Goal: Information Seeking & Learning: Learn about a topic

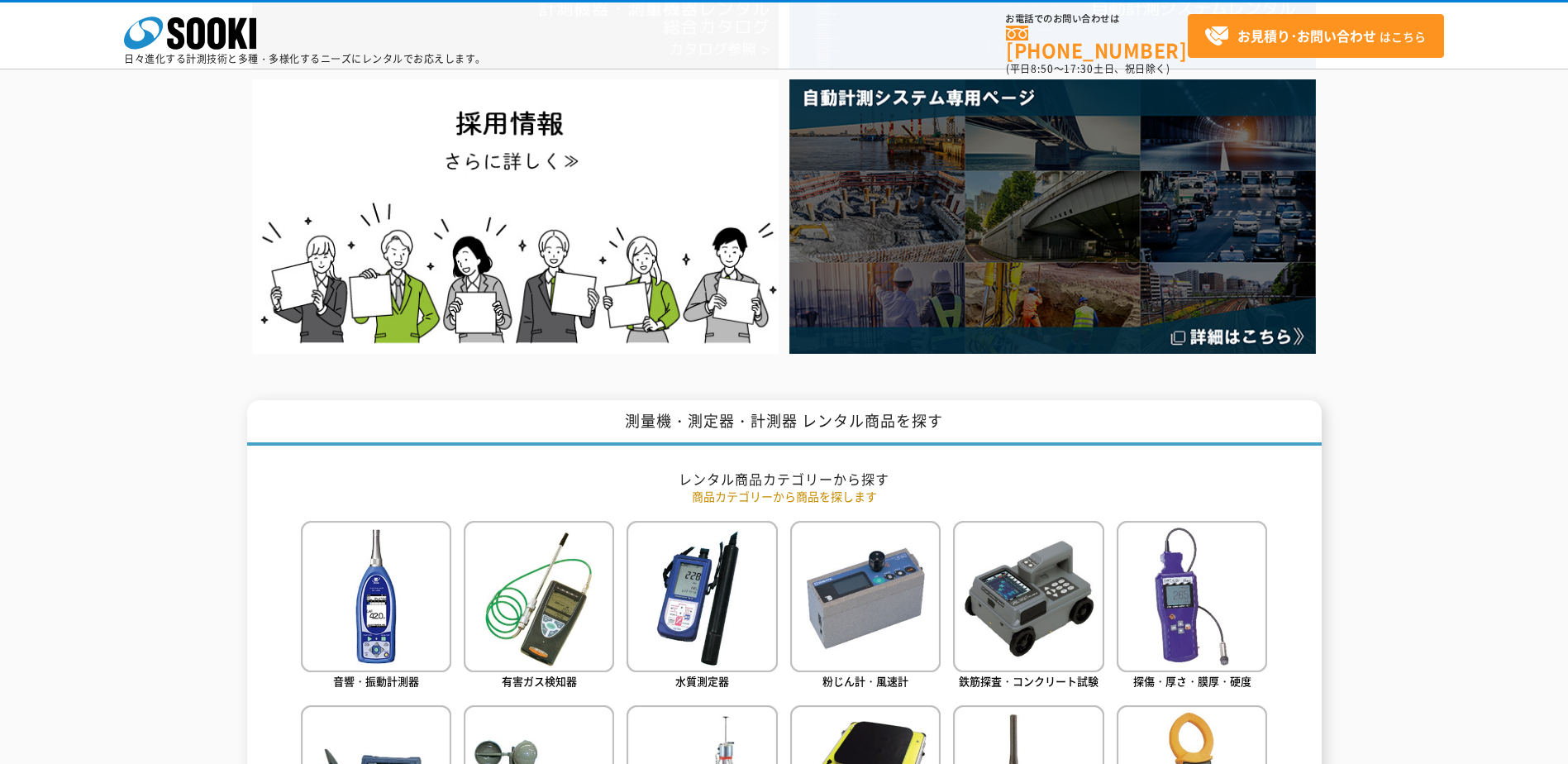
scroll to position [496, 0]
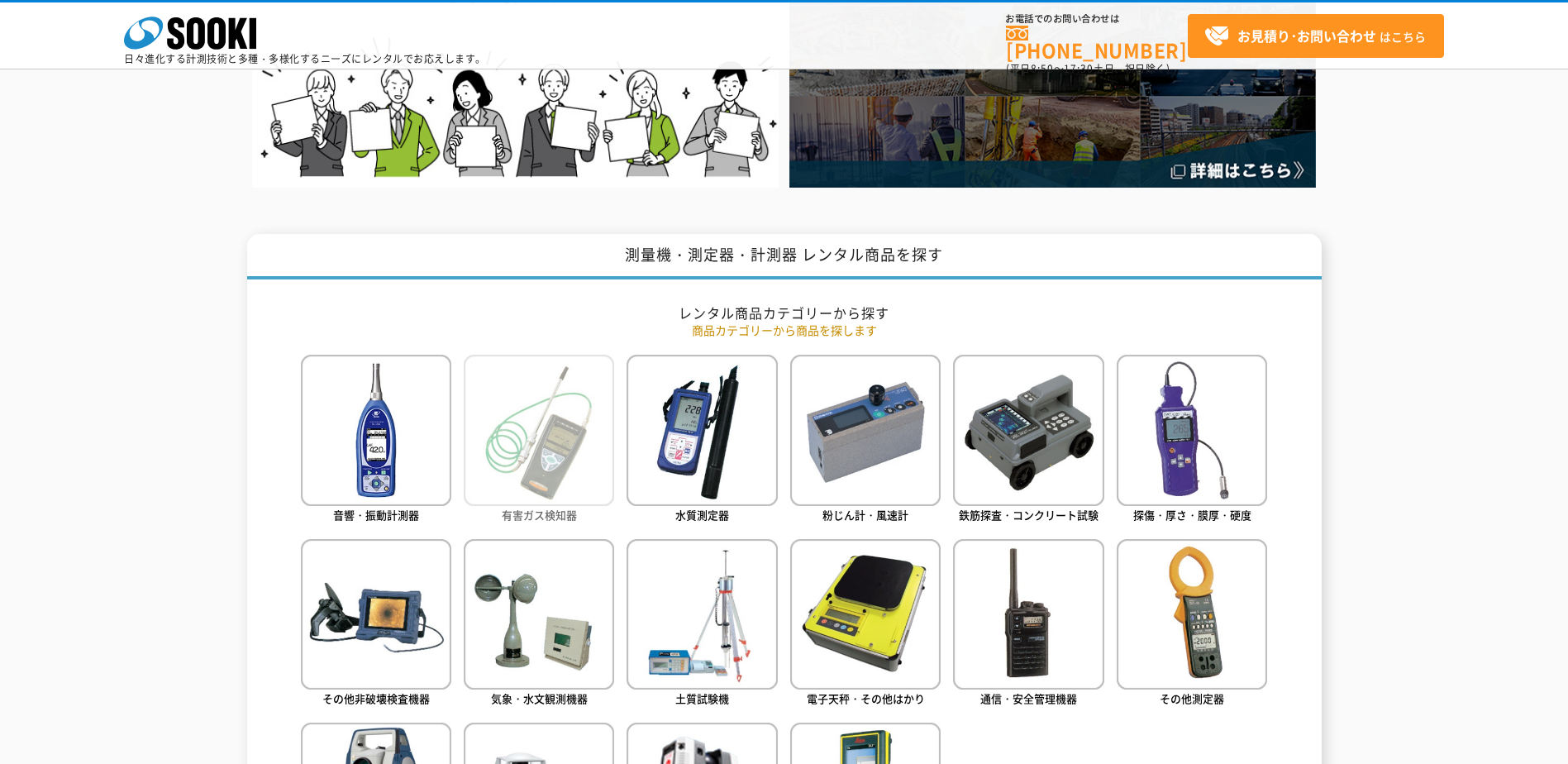
click at [597, 412] on img at bounding box center [539, 429] width 150 height 150
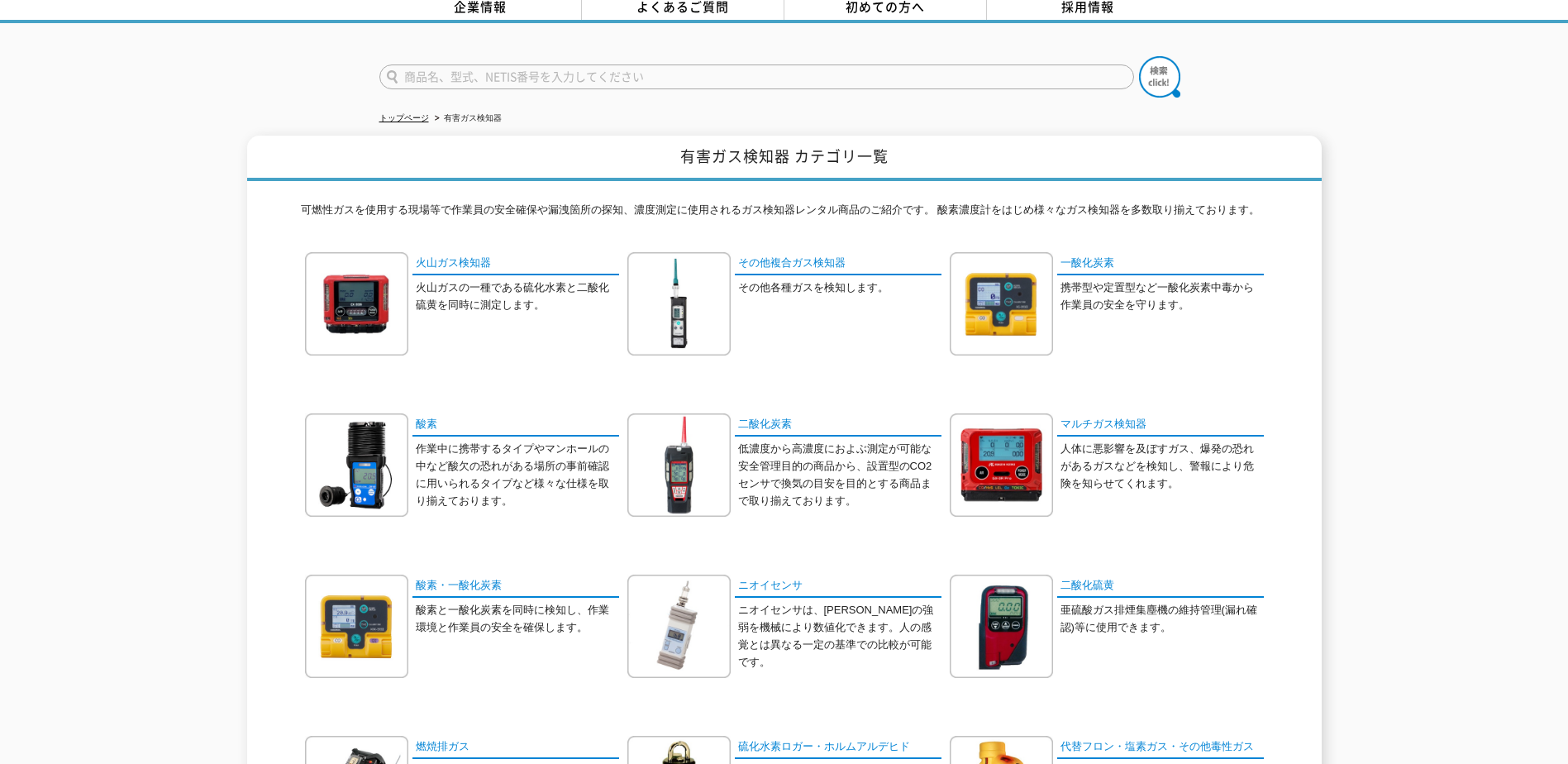
scroll to position [83, 0]
click at [1011, 444] on img at bounding box center [1001, 465] width 103 height 103
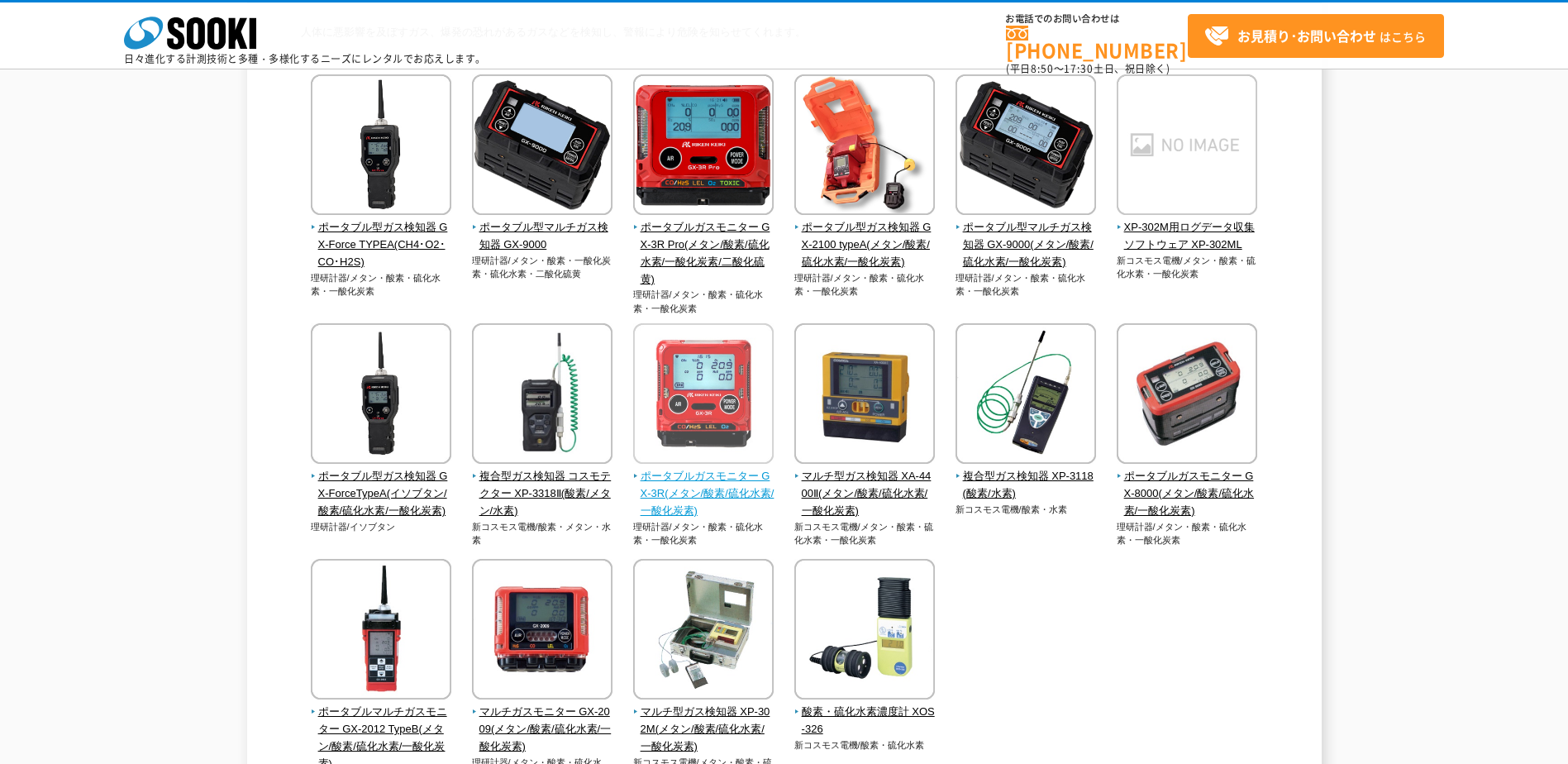
scroll to position [331, 0]
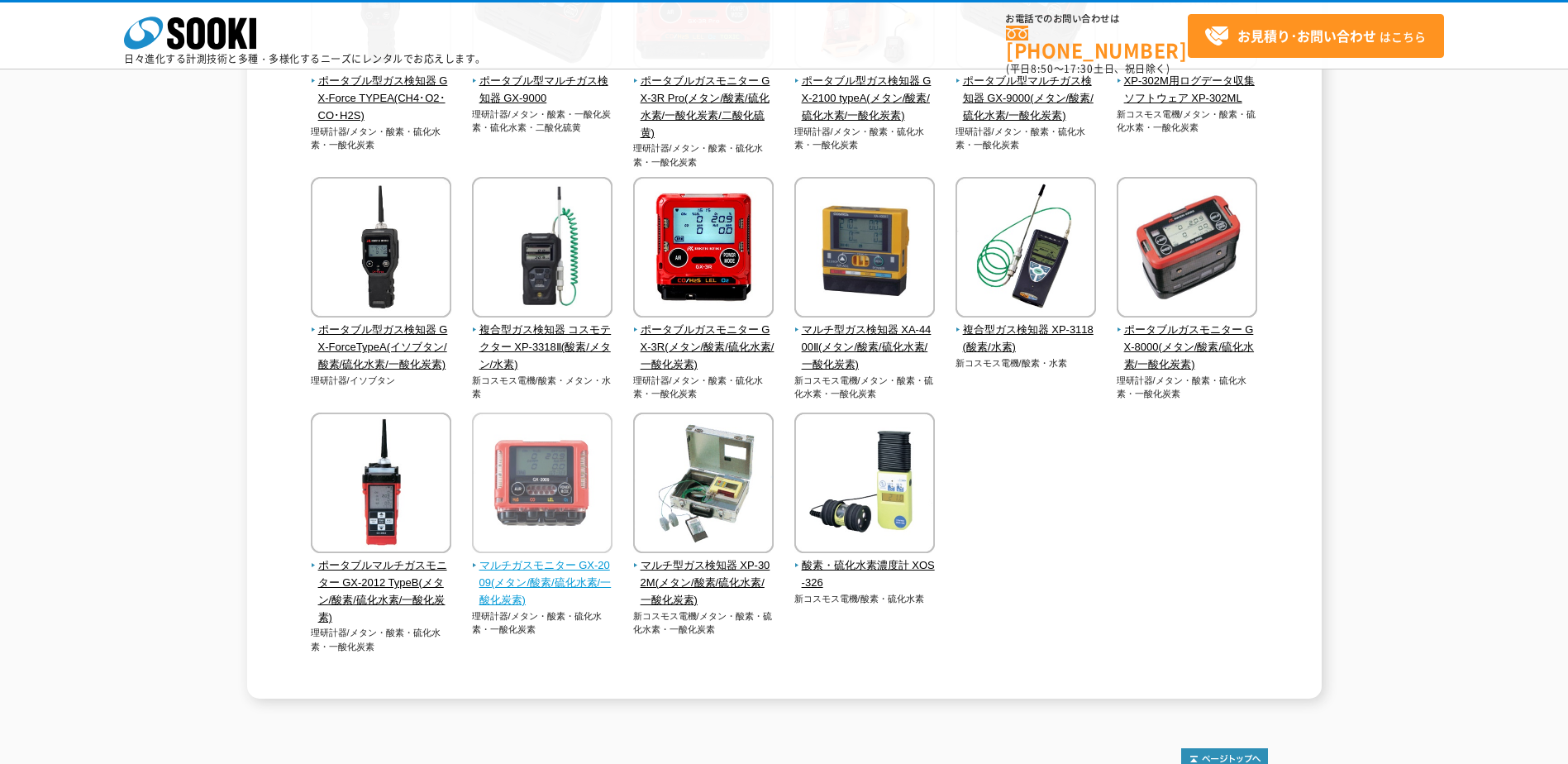
click at [545, 526] on img at bounding box center [543, 485] width 141 height 144
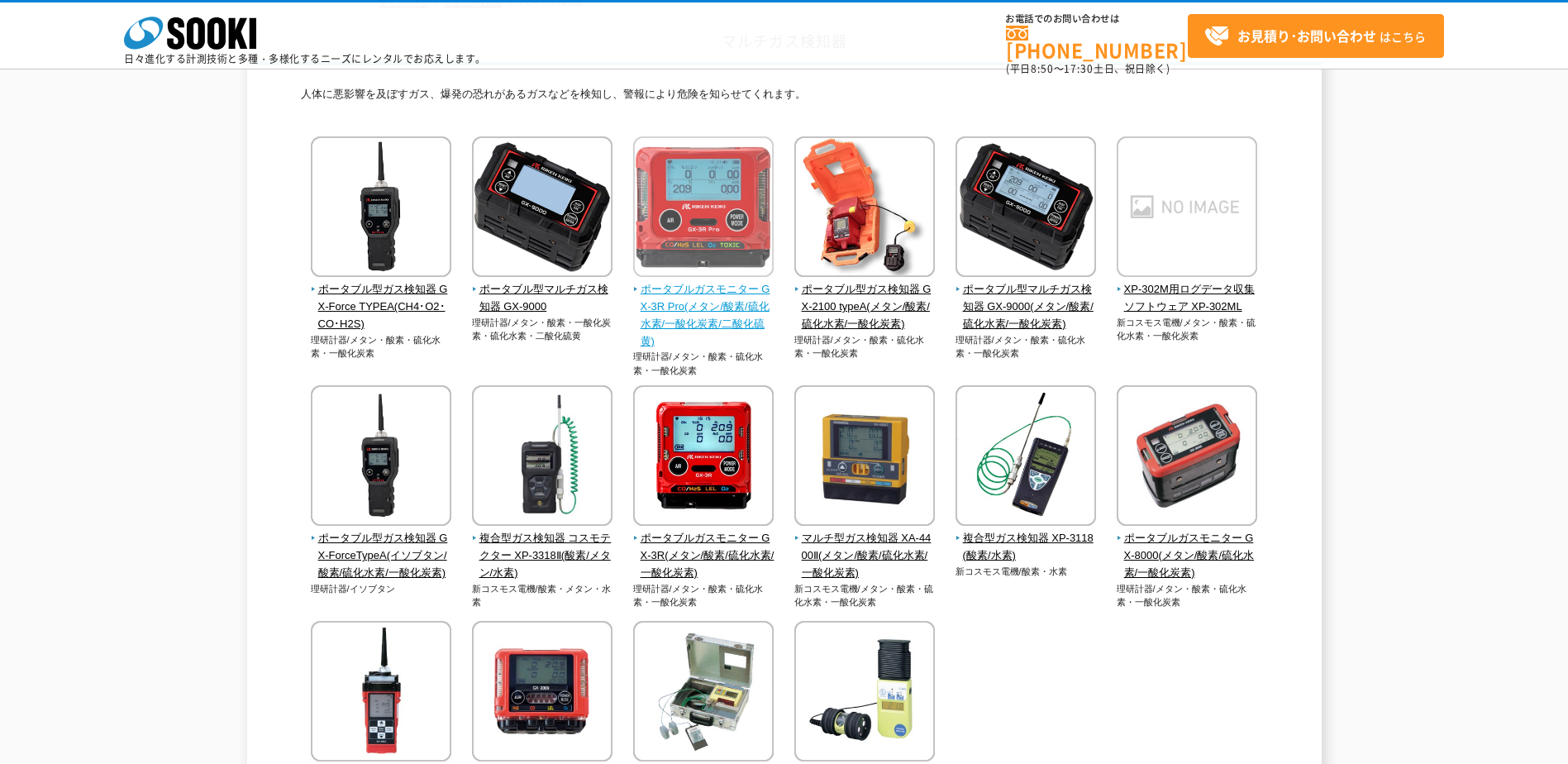
click at [706, 204] on div "人体に悪影響を及ぼすガス、爆発の恐れがあるガスなどを検知し、警報により危険を知らせてくれます。 ポータブル型ガス検知器 GX-Force TYPEA(CH4･…" at bounding box center [784, 486] width 967 height 841
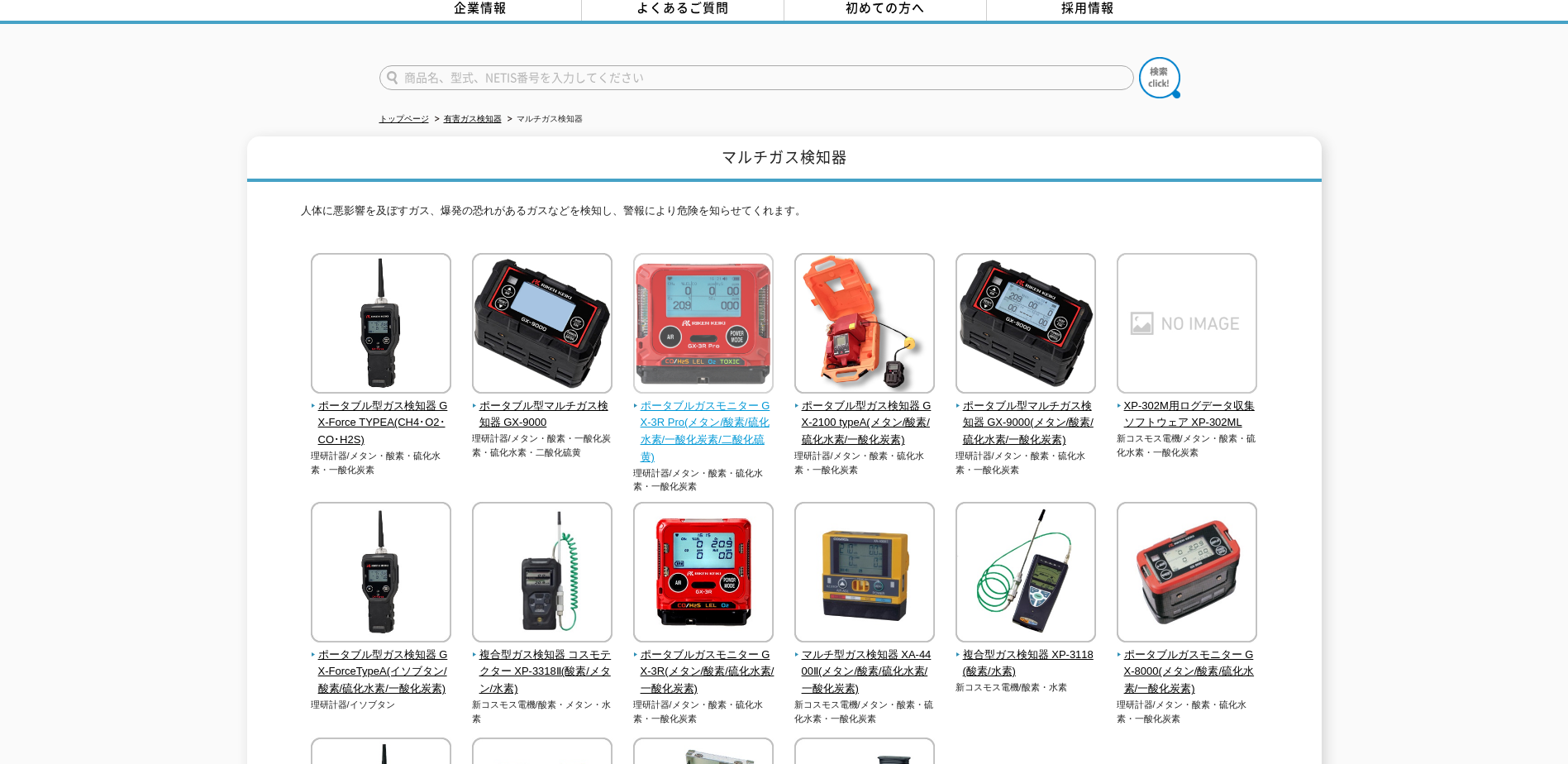
click at [730, 352] on img at bounding box center [704, 325] width 141 height 144
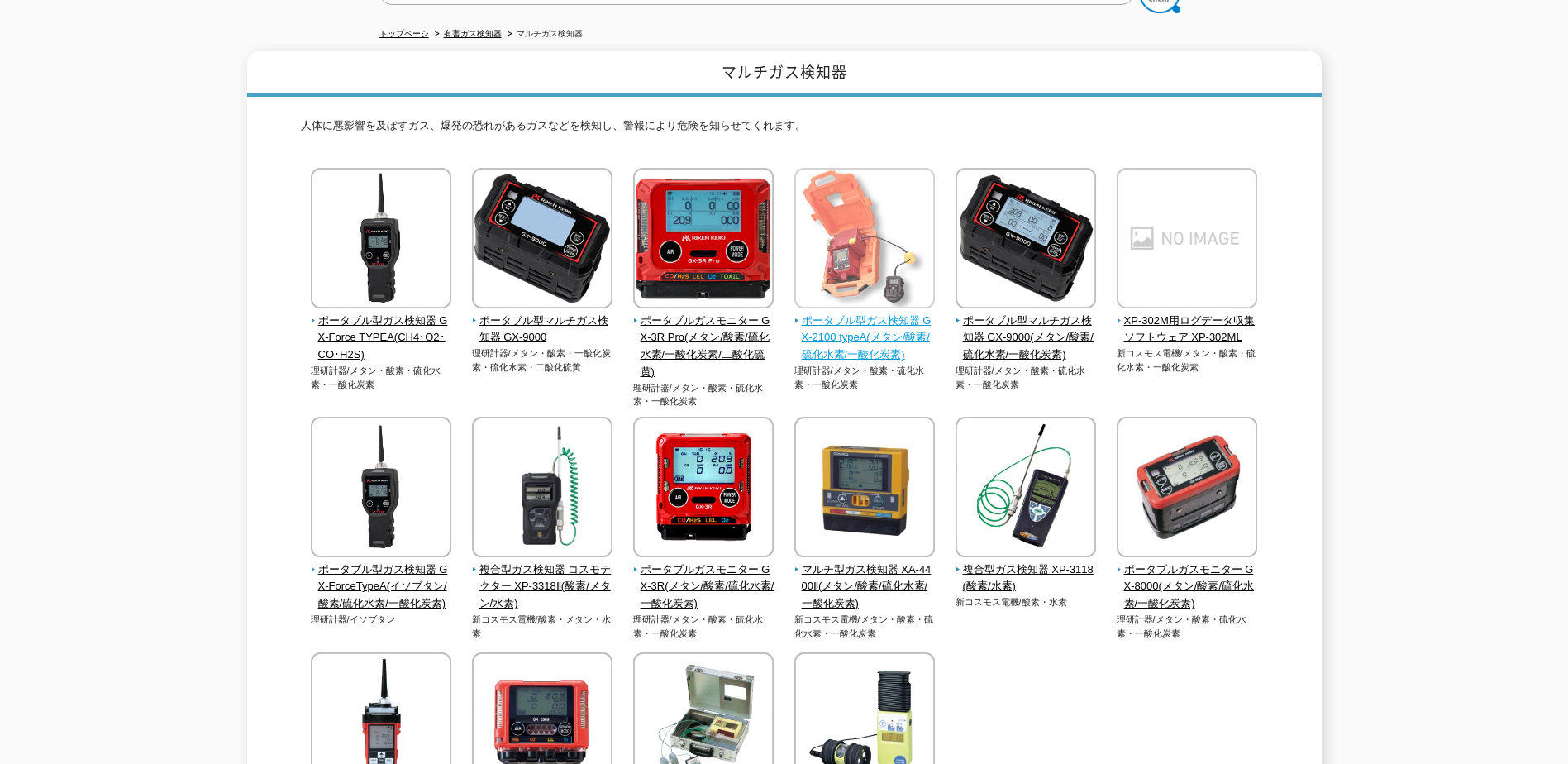
scroll to position [248, 0]
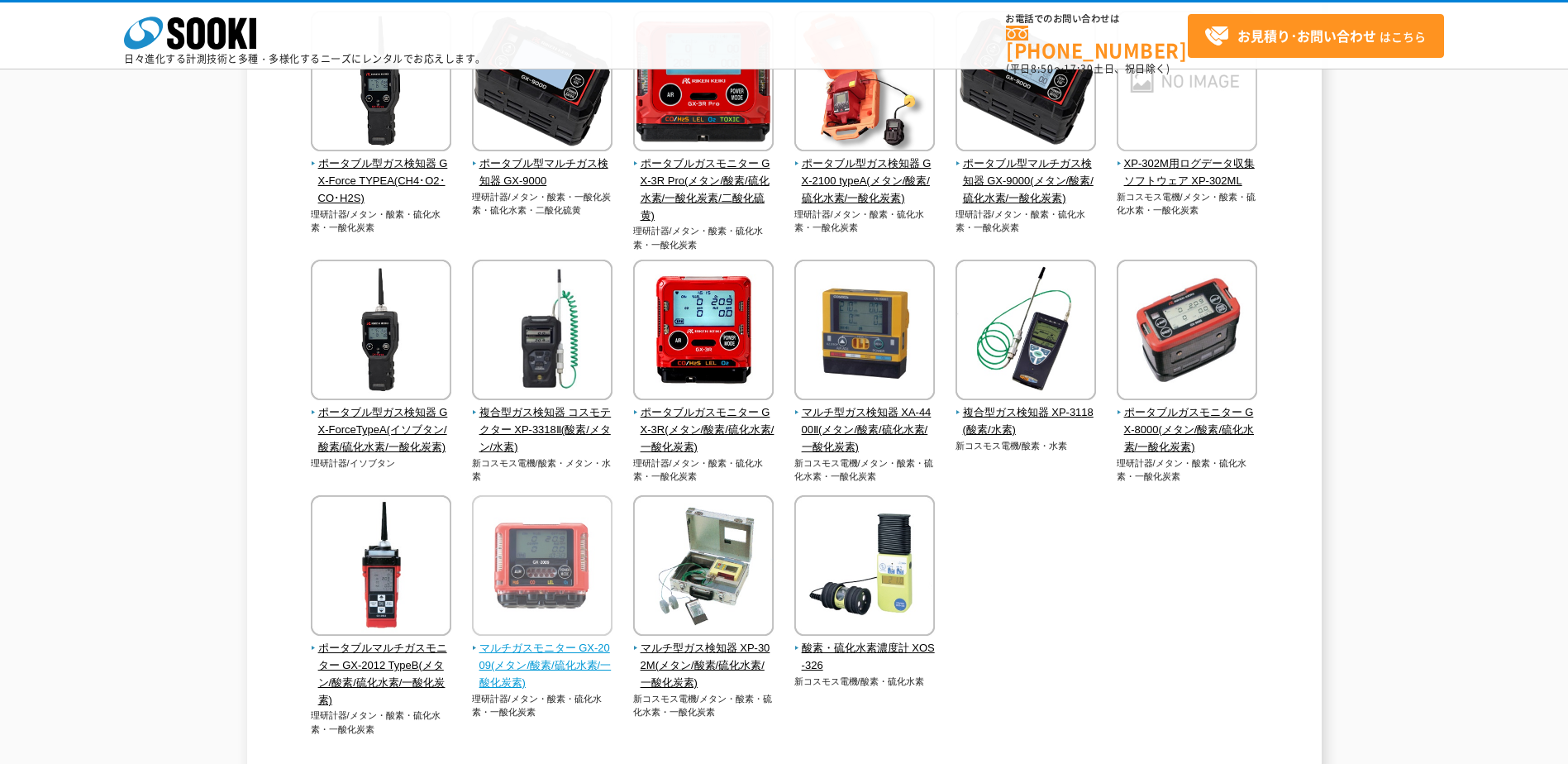
click at [532, 539] on img at bounding box center [543, 567] width 141 height 144
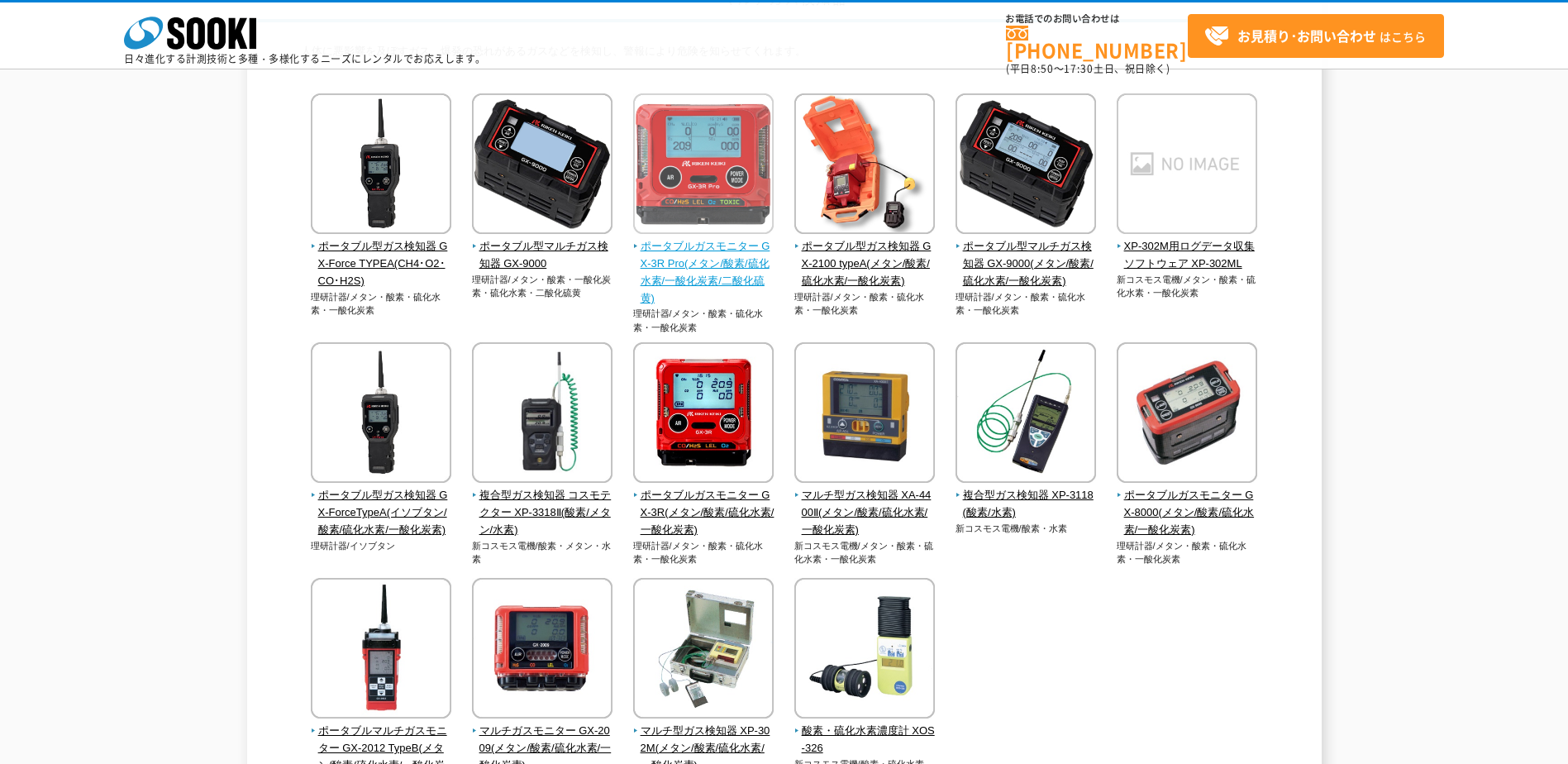
click at [710, 218] on img at bounding box center [704, 166] width 141 height 144
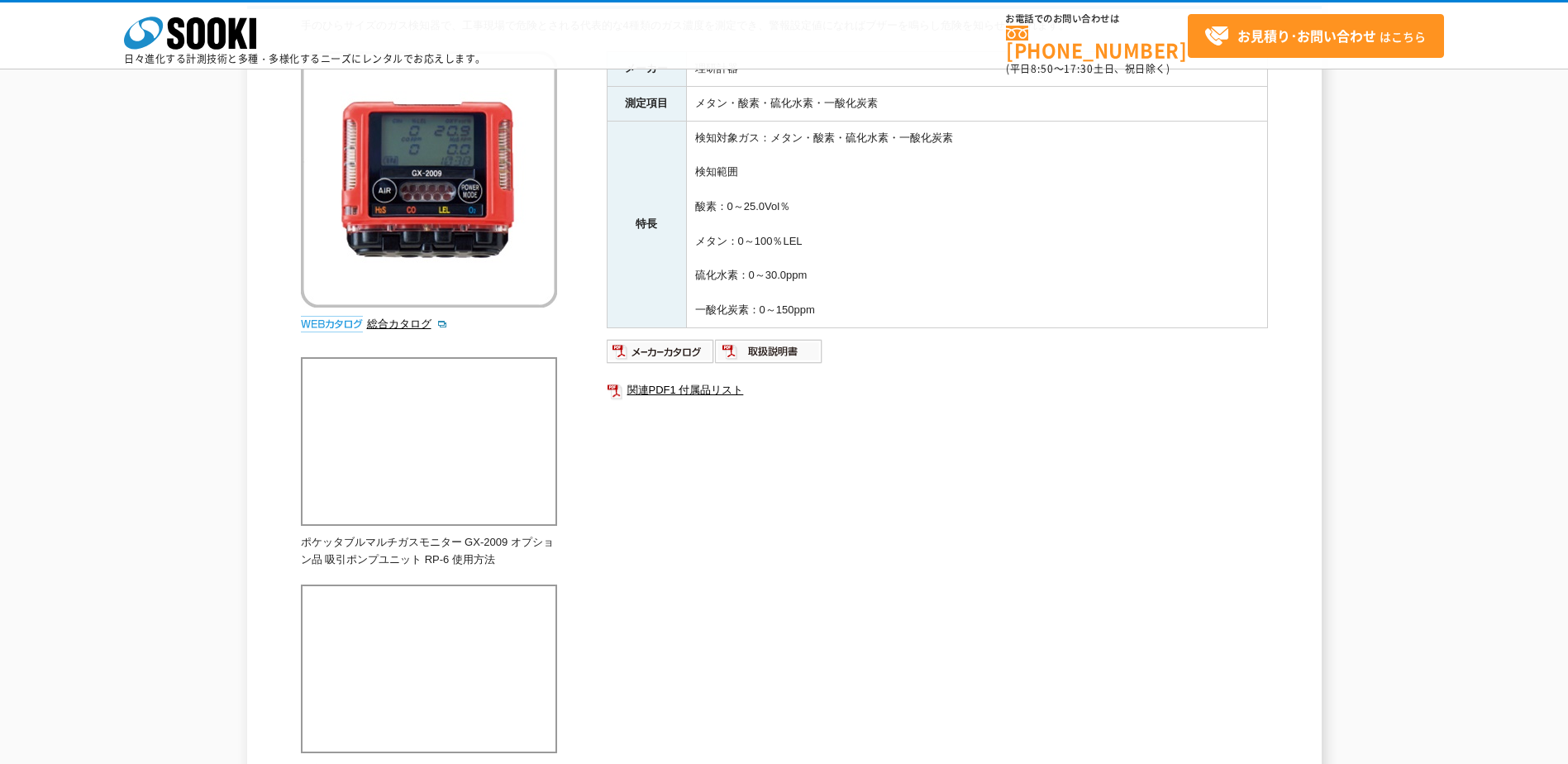
scroll to position [331, 0]
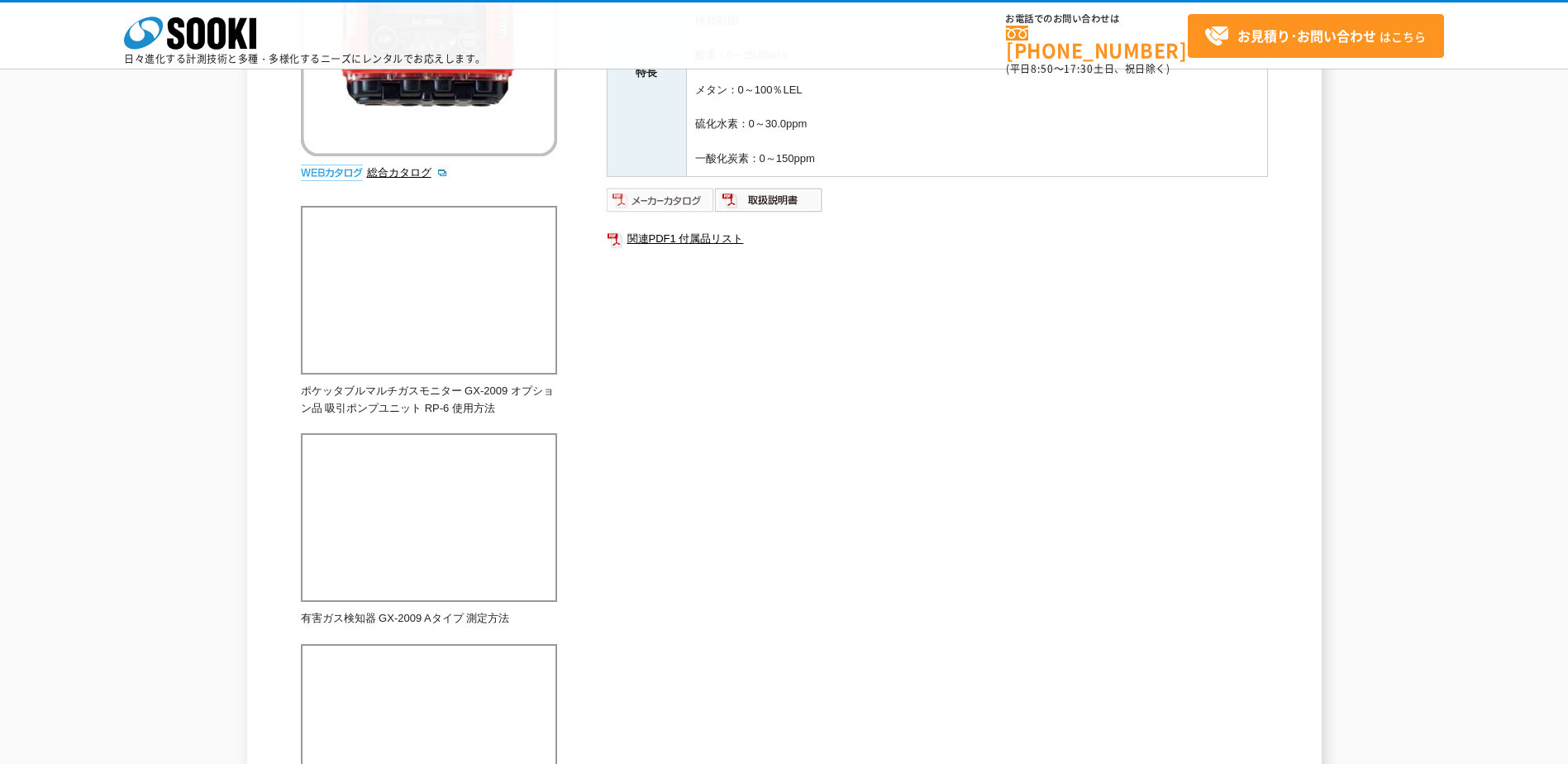
click at [692, 201] on img at bounding box center [661, 199] width 108 height 26
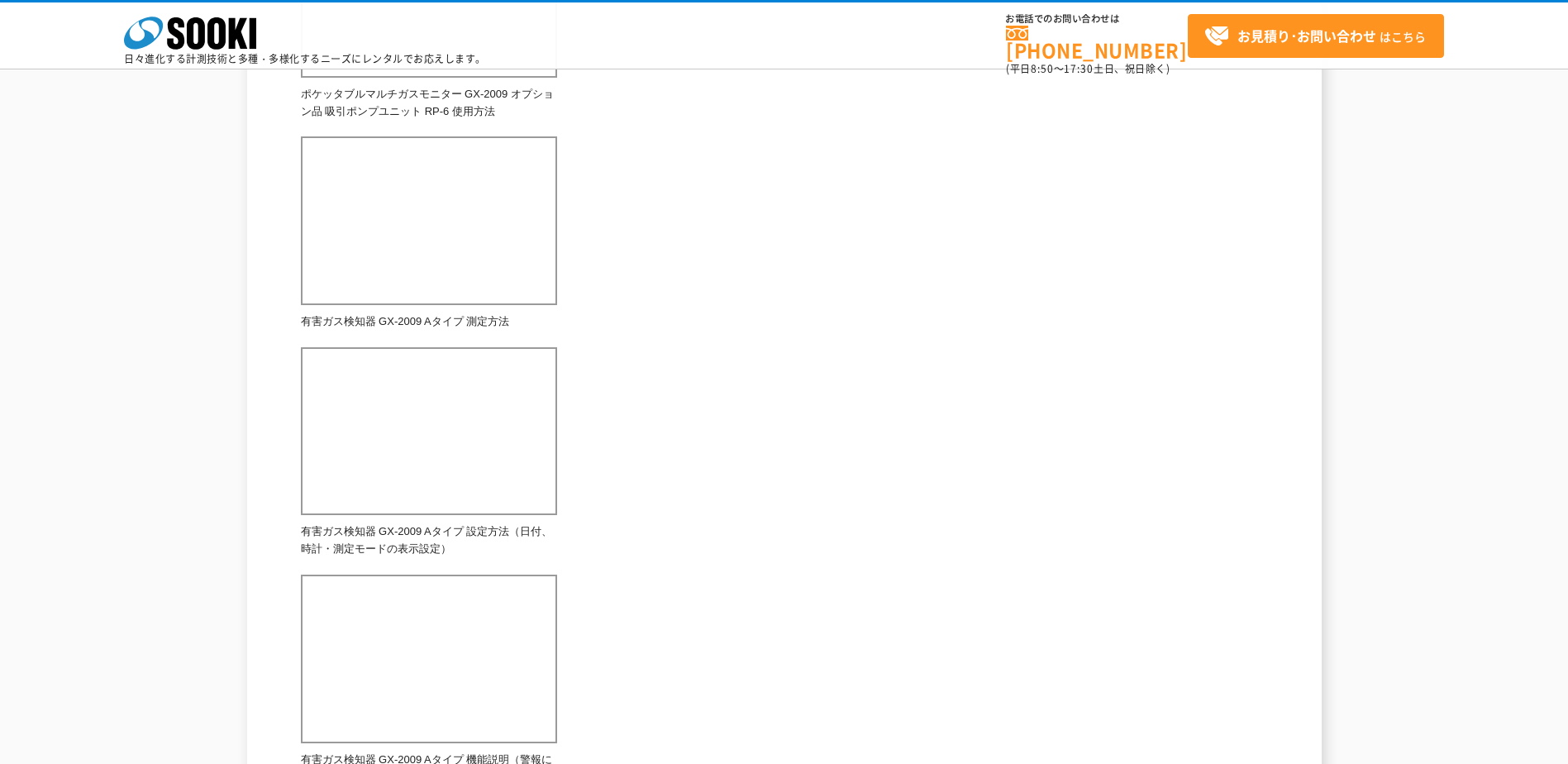
scroll to position [744, 0]
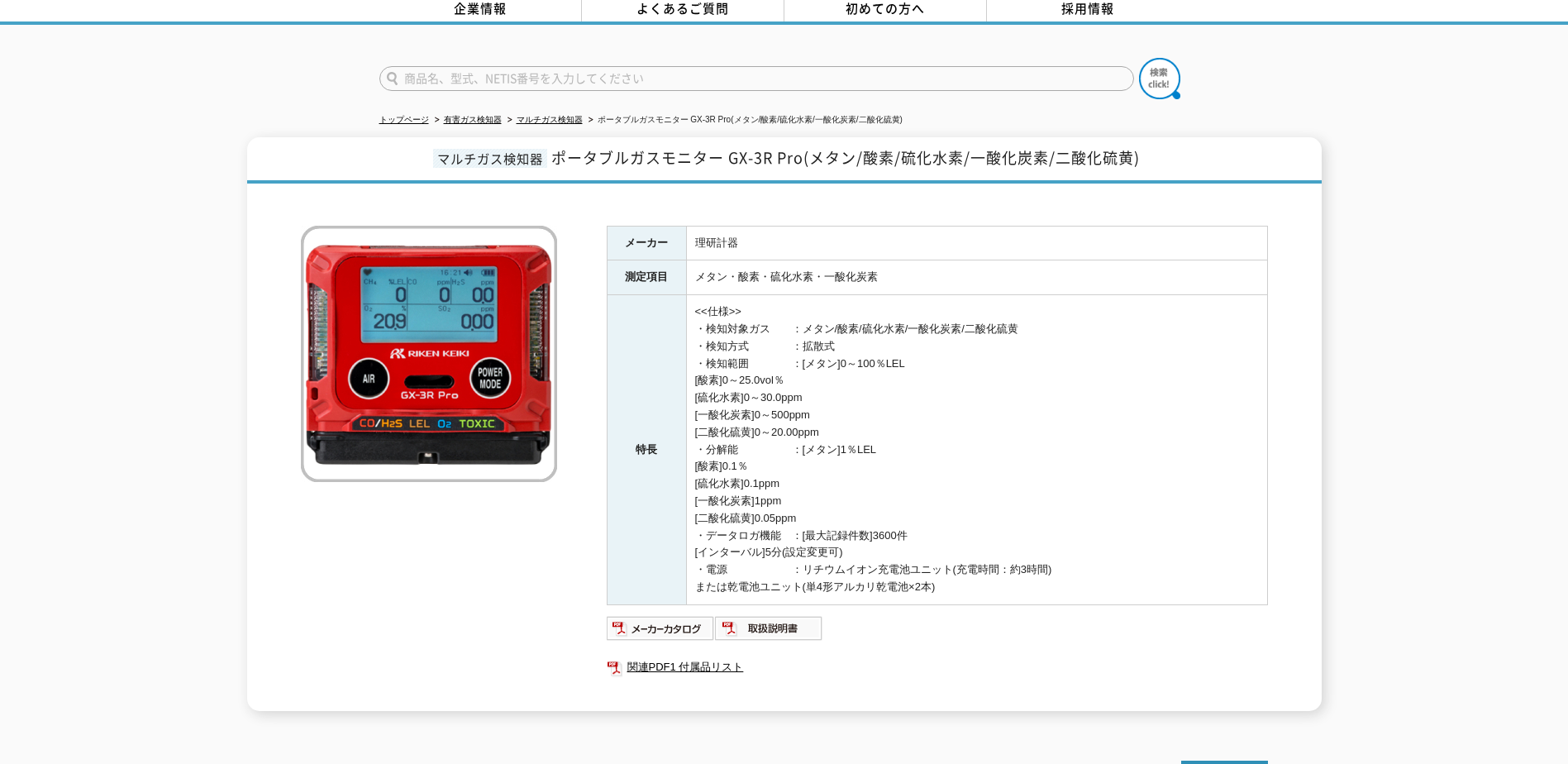
scroll to position [187, 0]
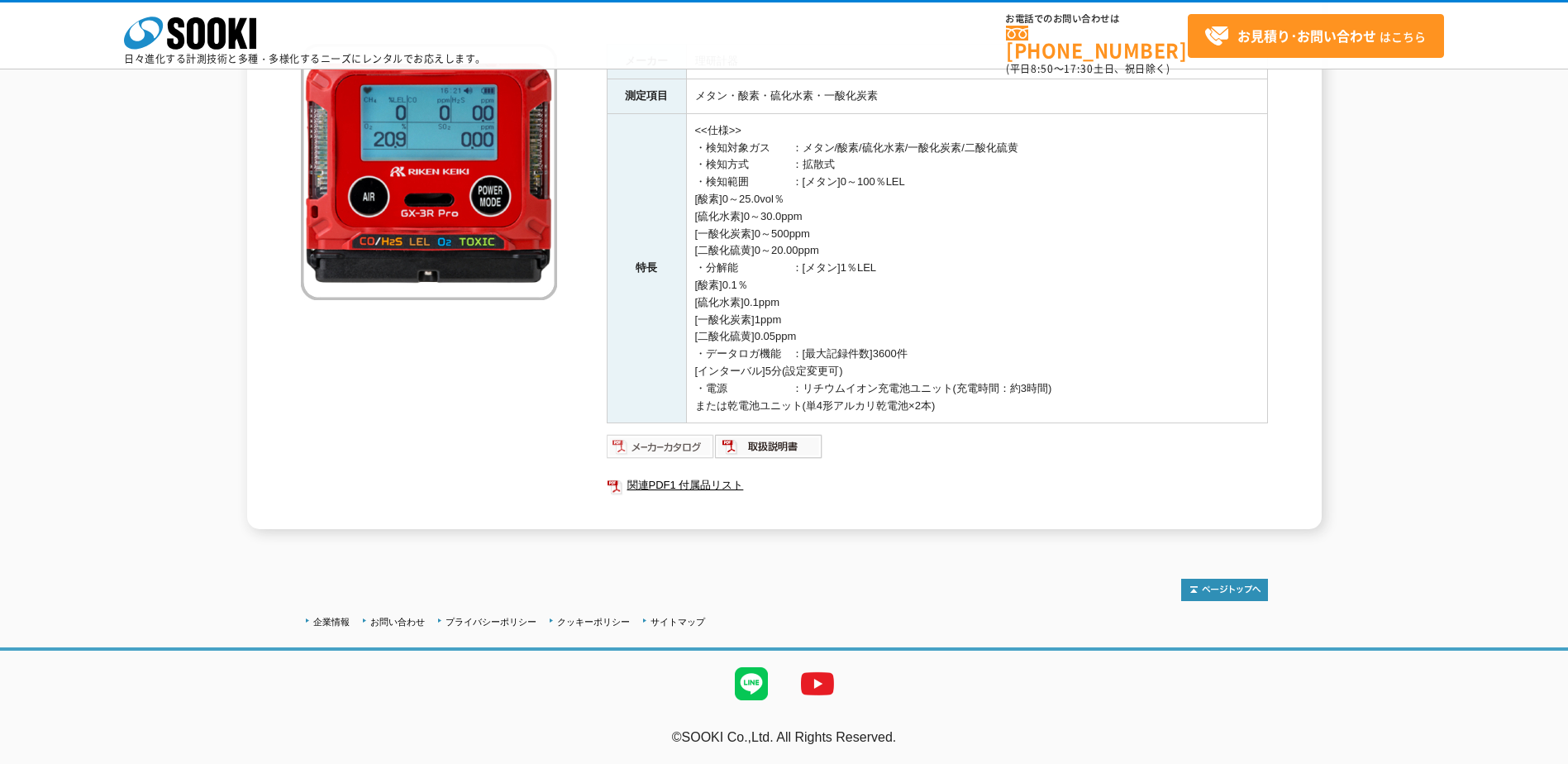
click at [677, 437] on img at bounding box center [661, 446] width 108 height 26
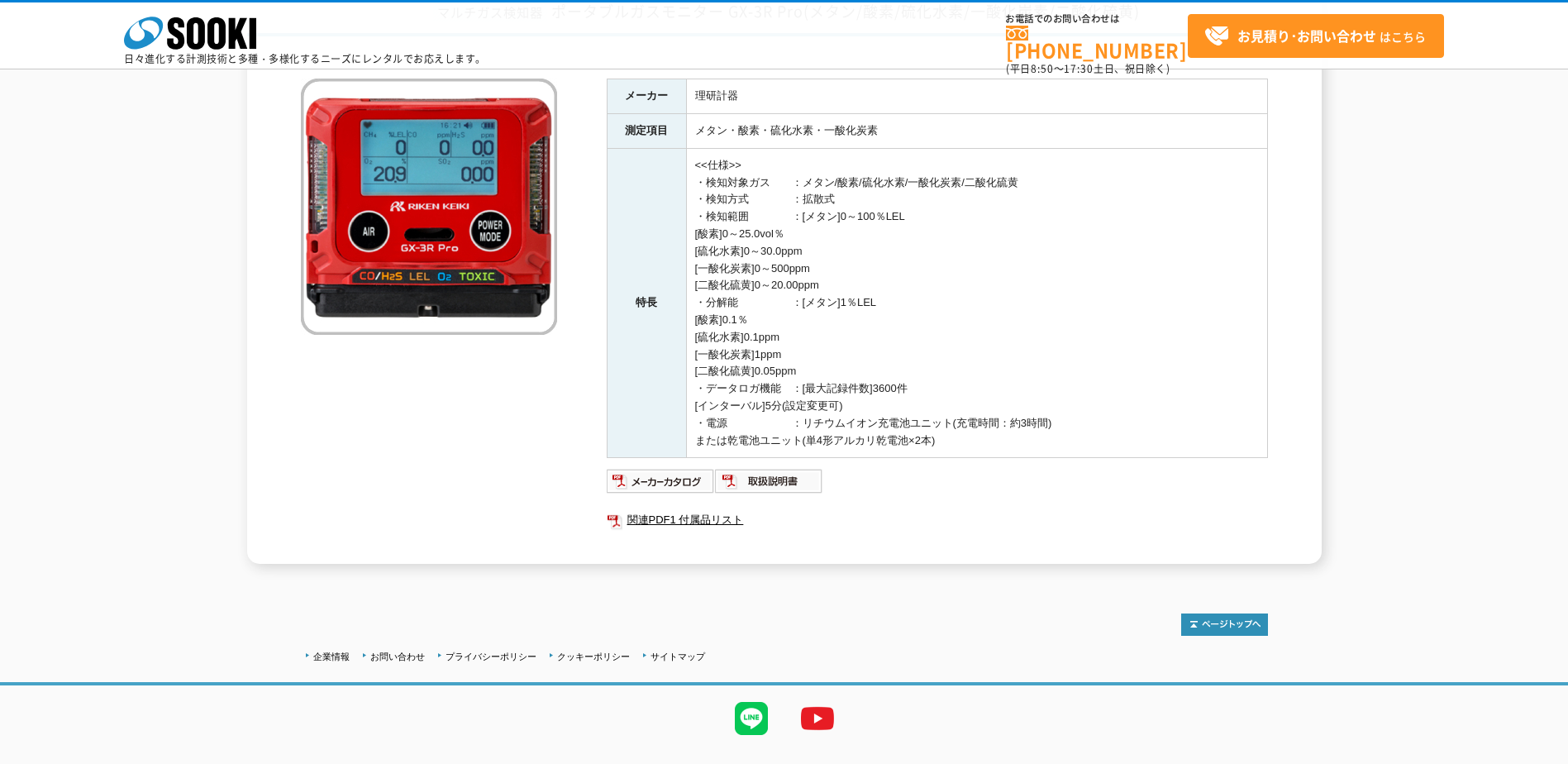
scroll to position [187, 0]
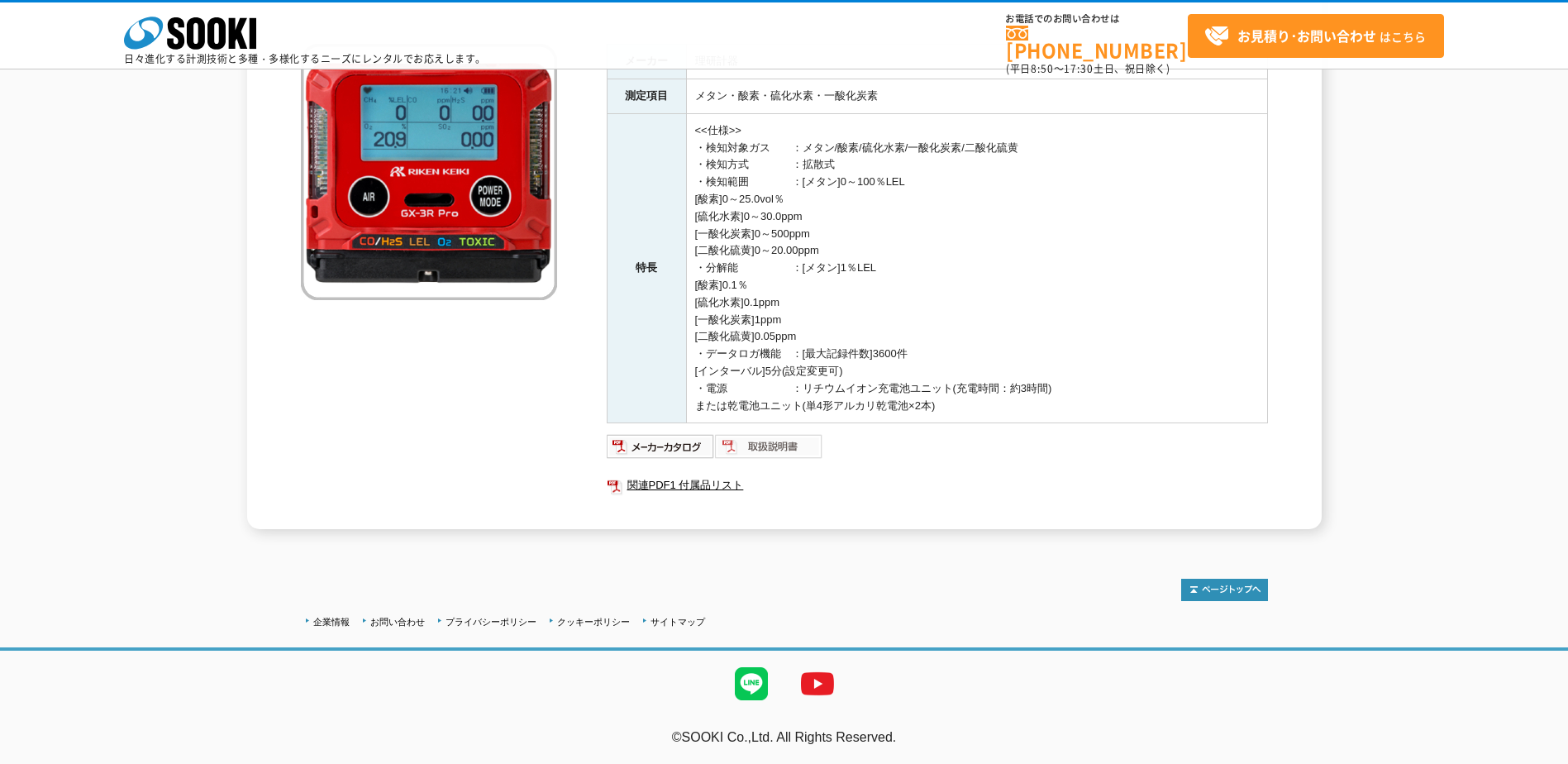
click at [758, 443] on img at bounding box center [769, 446] width 108 height 26
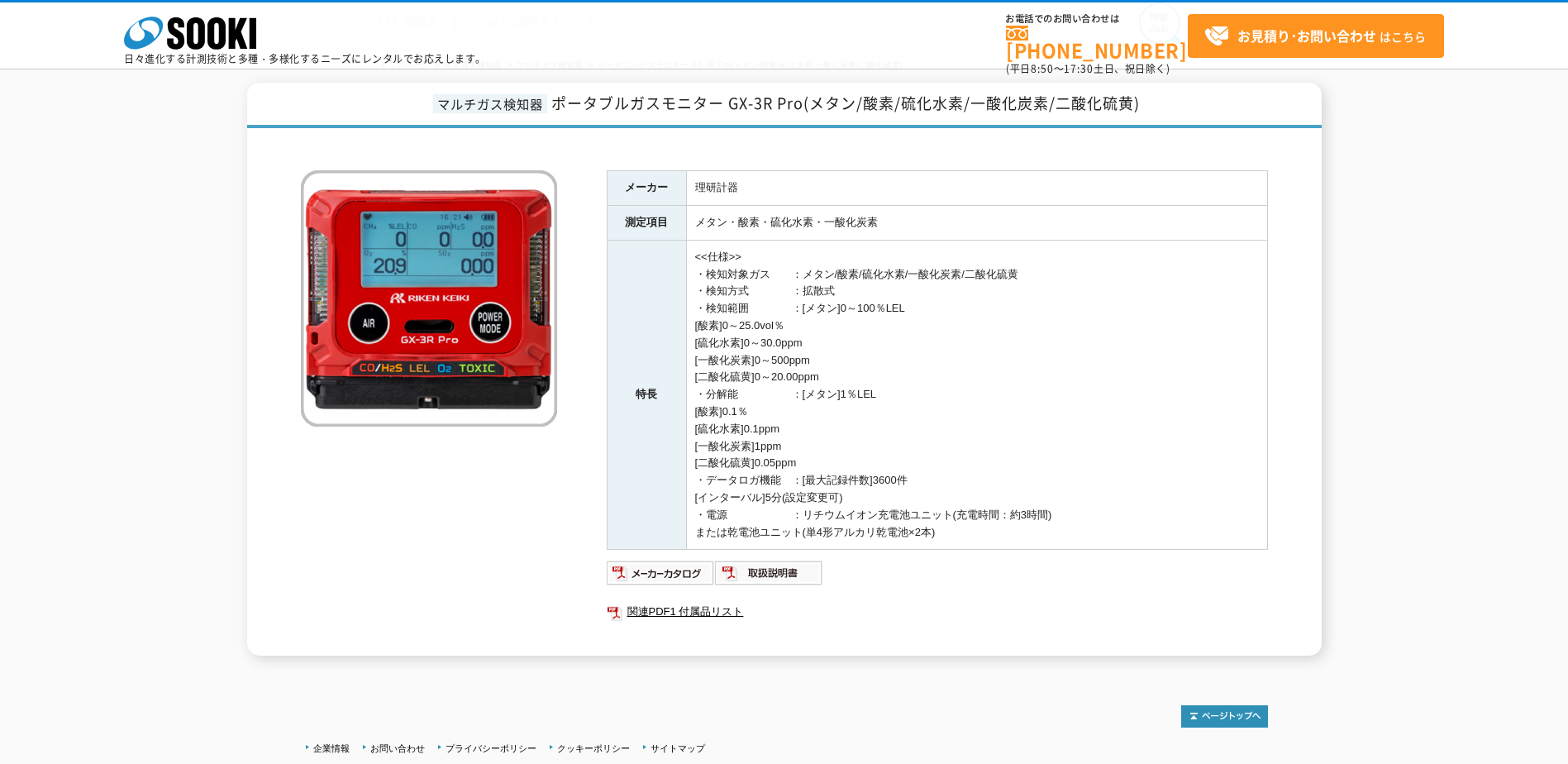
scroll to position [0, 0]
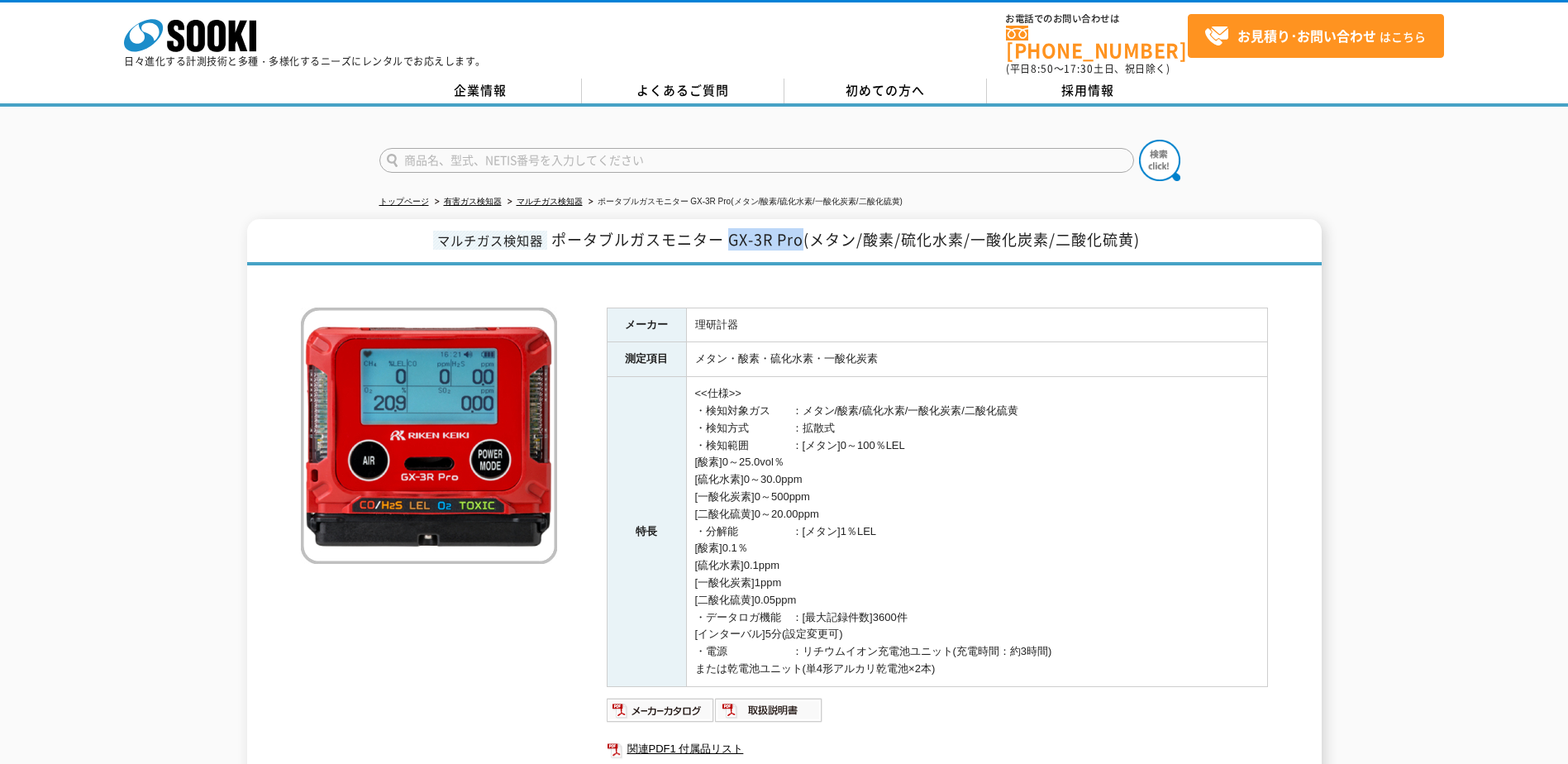
drag, startPoint x: 731, startPoint y: 226, endPoint x: 803, endPoint y: 231, distance: 72.2
click at [803, 231] on span "ポータブルガスモニター GX-3R Pro(メタン/酸素/硫化水素/一酸化炭素/二酸化硫黄)" at bounding box center [845, 239] width 588 height 22
drag, startPoint x: 803, startPoint y: 231, endPoint x: 796, endPoint y: 235, distance: 8.1
copy span "GX-3R Pro"
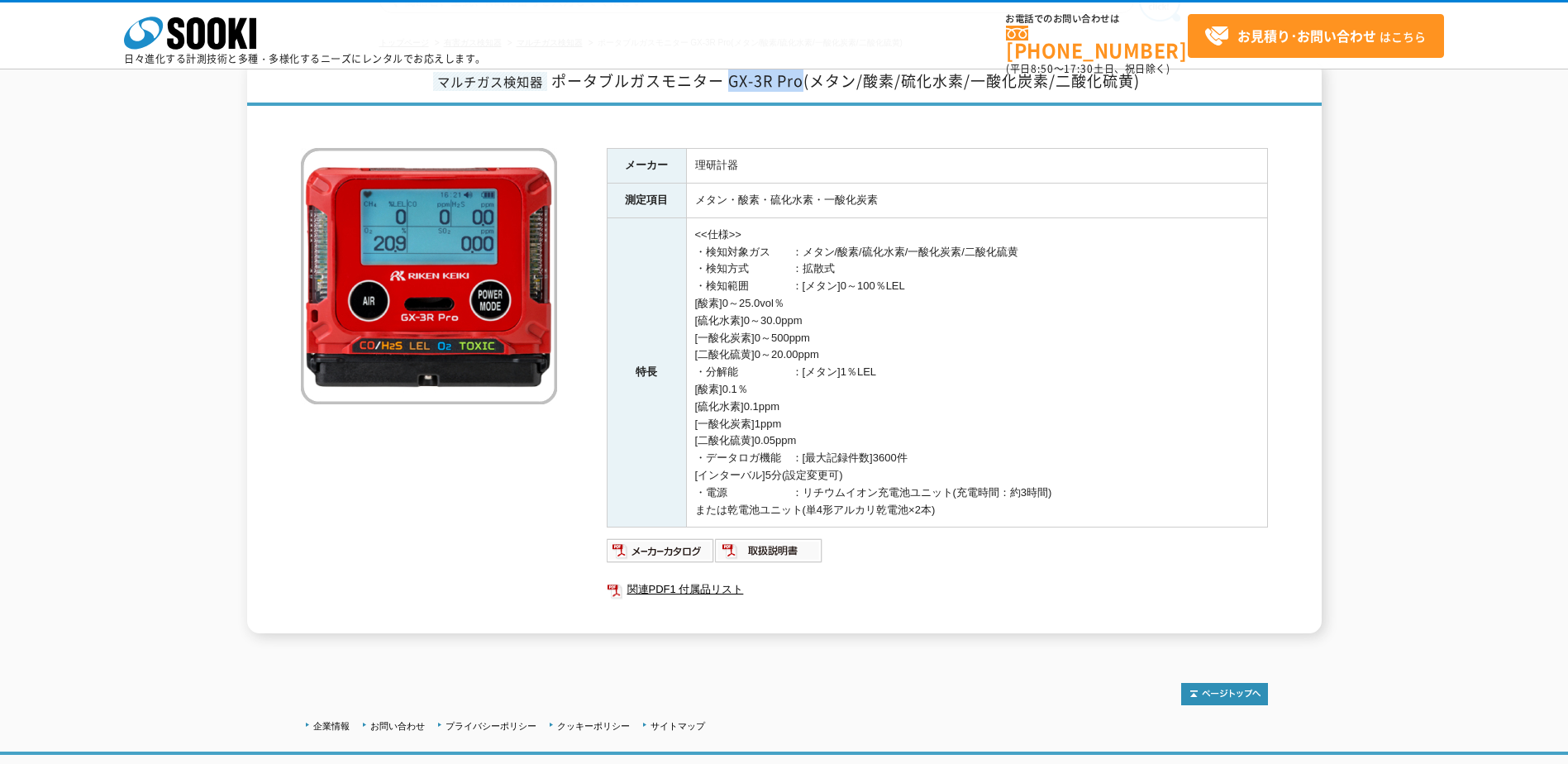
scroll to position [187, 0]
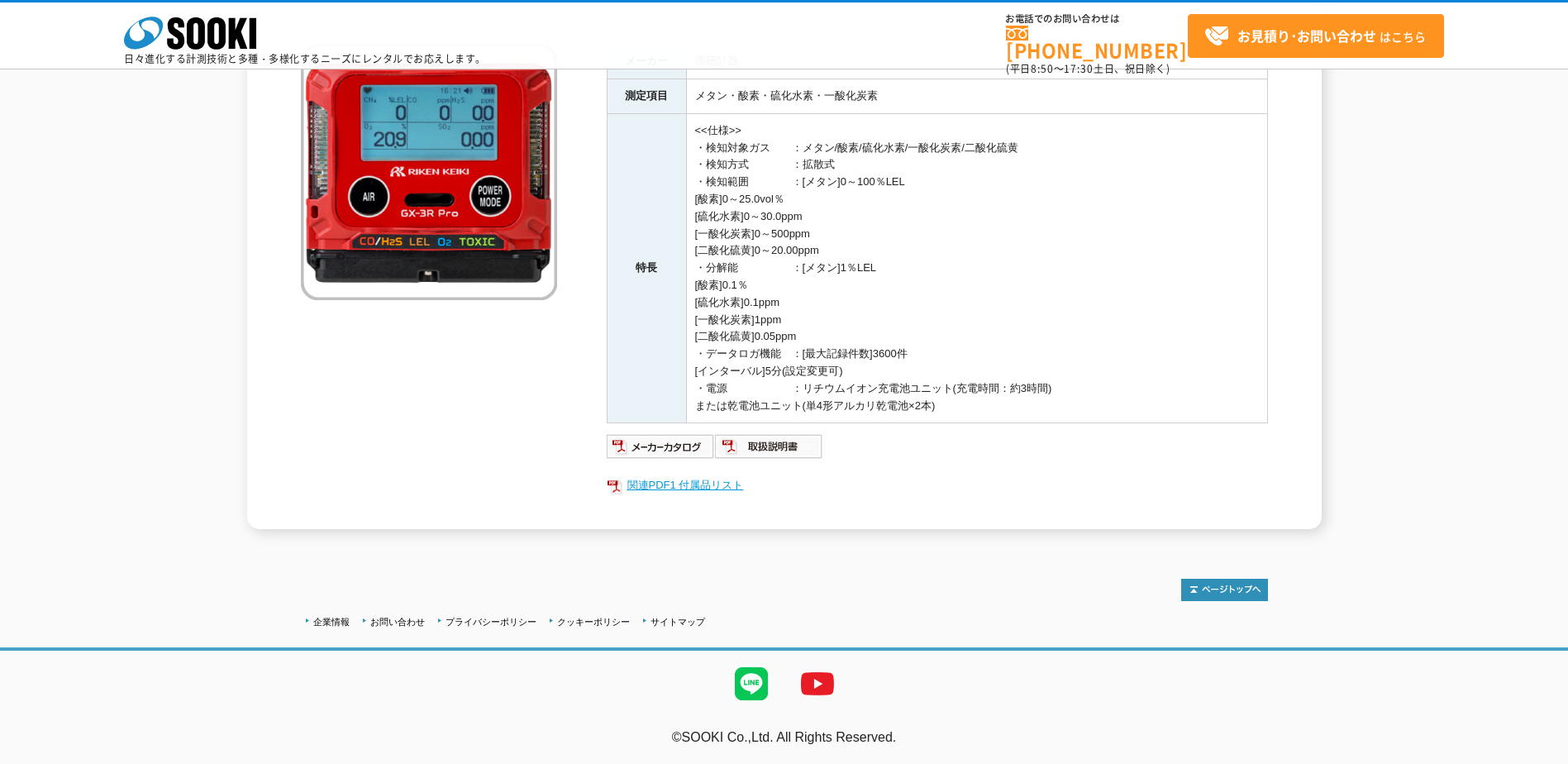
click at [637, 492] on link "関連PDF1 付属品リスト" at bounding box center [938, 485] width 662 height 21
click at [694, 439] on img at bounding box center [661, 446] width 108 height 26
